Goal: Find specific page/section: Find specific page/section

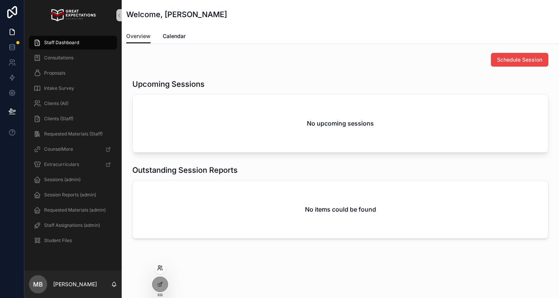
click at [160, 270] on icon at bounding box center [160, 268] width 6 height 6
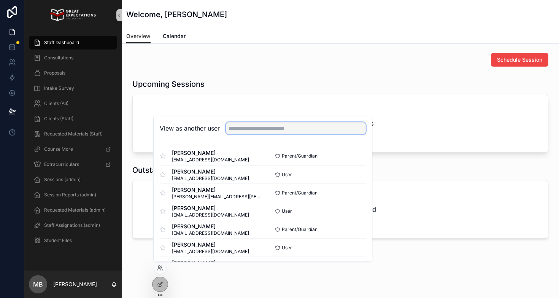
click at [243, 124] on input "text" at bounding box center [296, 128] width 140 height 12
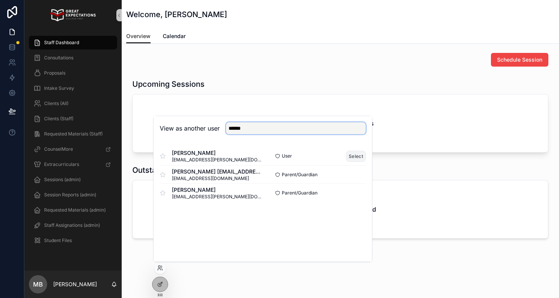
type input "******"
click at [356, 155] on button "Select" at bounding box center [356, 156] width 20 height 11
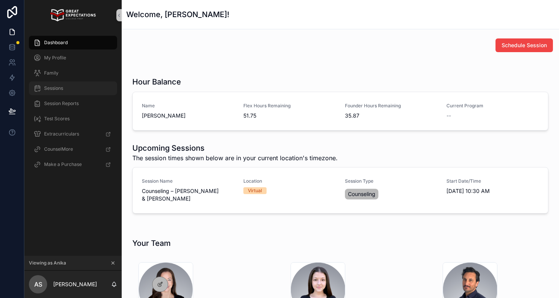
click at [72, 88] on div "Sessions" at bounding box center [72, 88] width 79 height 12
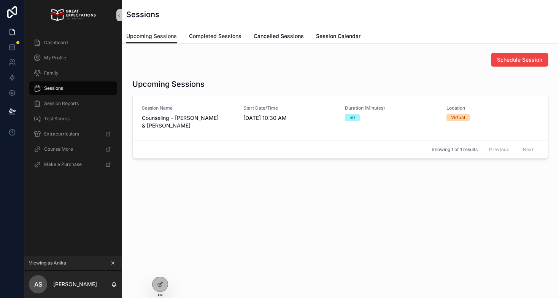
click at [200, 37] on span "Completed Sessions" at bounding box center [215, 36] width 52 height 8
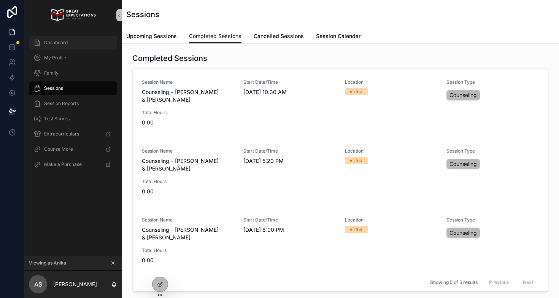
click at [72, 40] on div "Dashboard" at bounding box center [72, 43] width 79 height 12
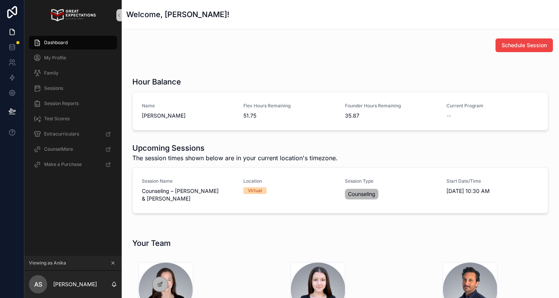
click at [112, 262] on icon "scrollable content" at bounding box center [112, 262] width 5 height 5
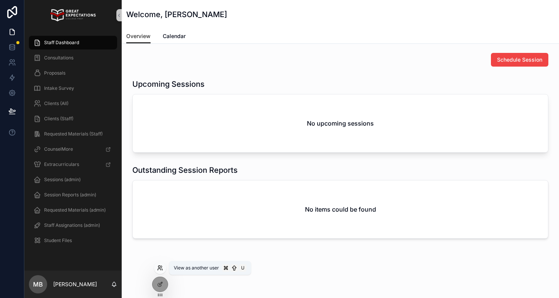
click at [160, 266] on icon at bounding box center [159, 267] width 2 height 2
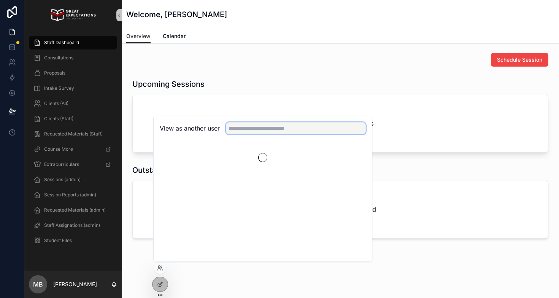
click at [267, 127] on input "text" at bounding box center [296, 128] width 140 height 12
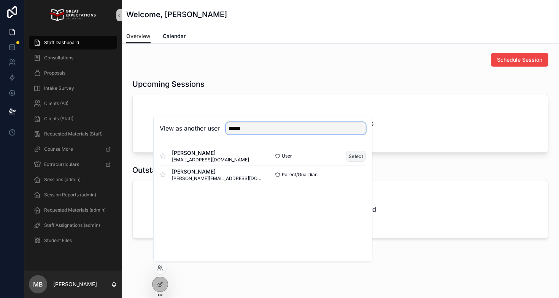
type input "******"
click at [353, 154] on button "Select" at bounding box center [356, 156] width 20 height 11
